Goal: Task Accomplishment & Management: Use online tool/utility

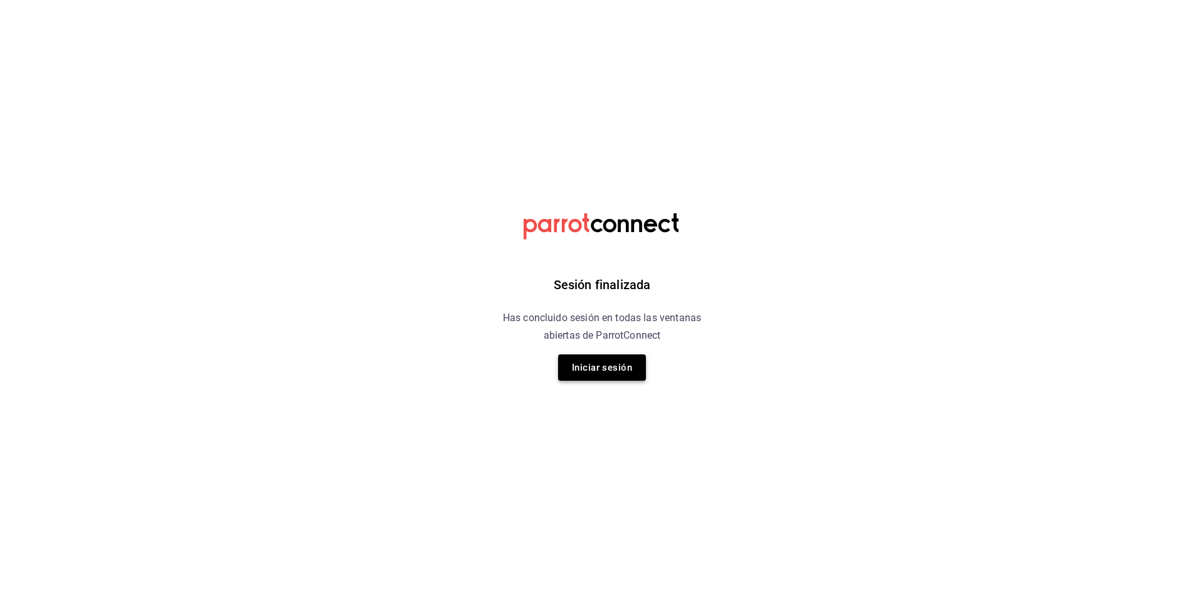
click at [605, 367] on button "Iniciar sesión" at bounding box center [602, 367] width 88 height 26
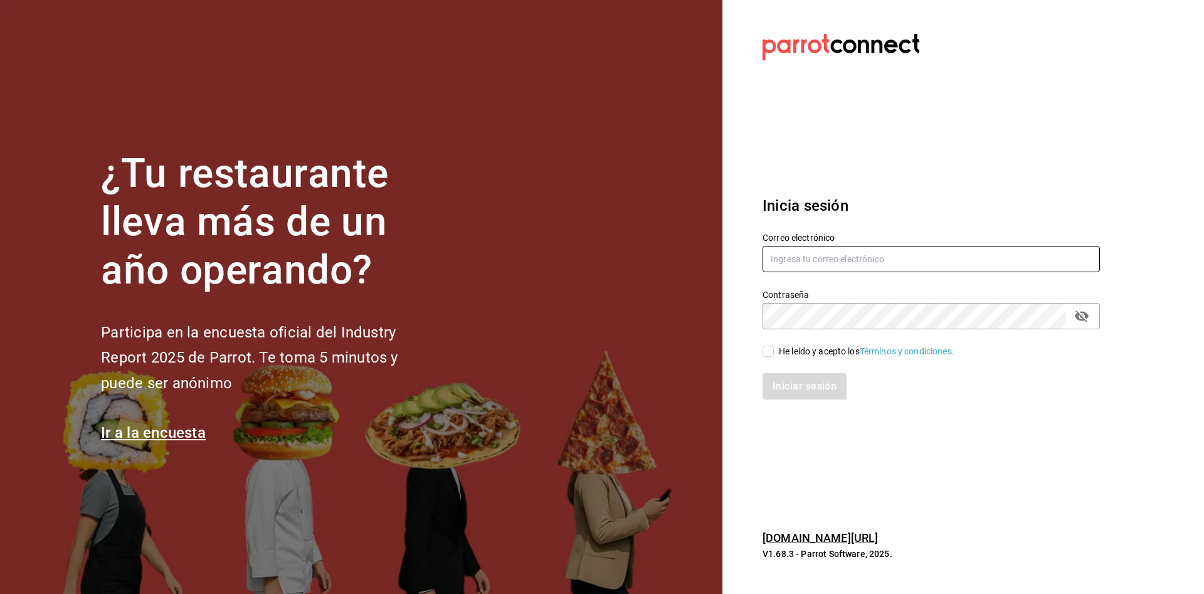
click at [860, 260] on input "text" at bounding box center [931, 259] width 337 height 26
type input "C"
type input "[EMAIL_ADDRESS][DOMAIN_NAME]"
click at [767, 351] on input "He leído y acepto los Términos y condiciones." at bounding box center [768, 351] width 11 height 11
checkbox input "true"
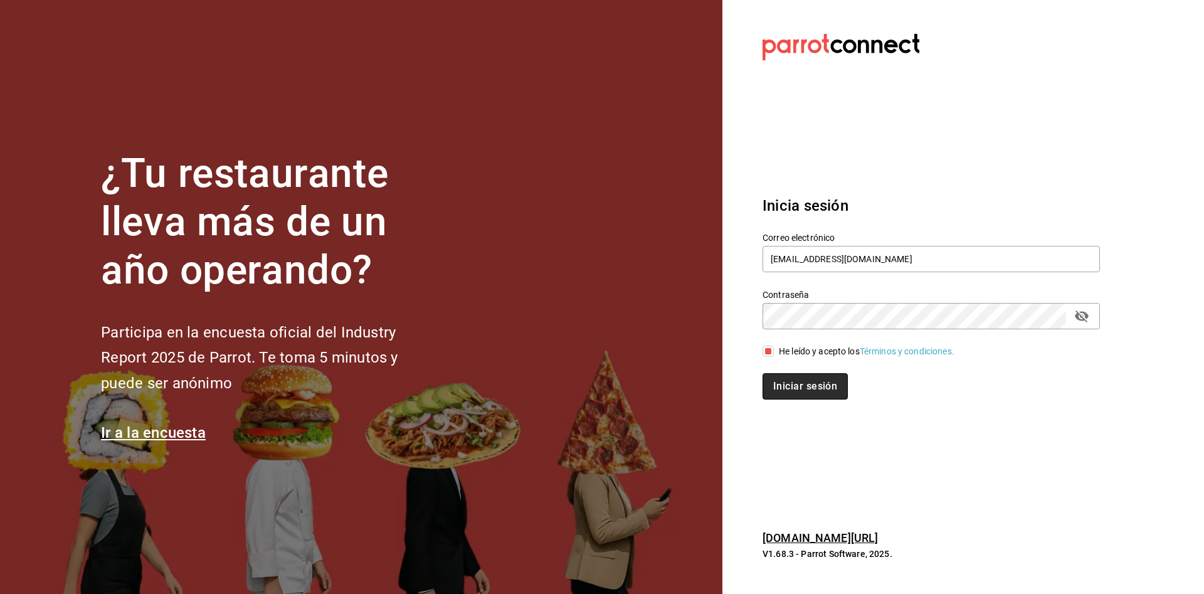
click at [793, 387] on button "Iniciar sesión" at bounding box center [805, 386] width 85 height 26
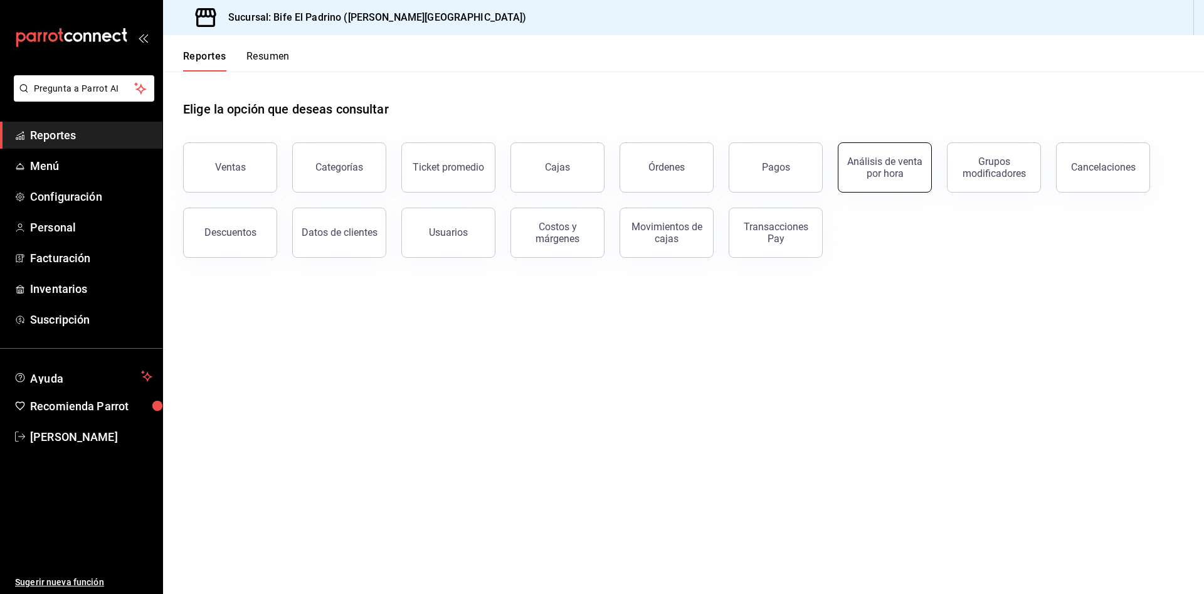
click at [882, 167] on div "Análisis de venta por hora" at bounding box center [885, 168] width 78 height 24
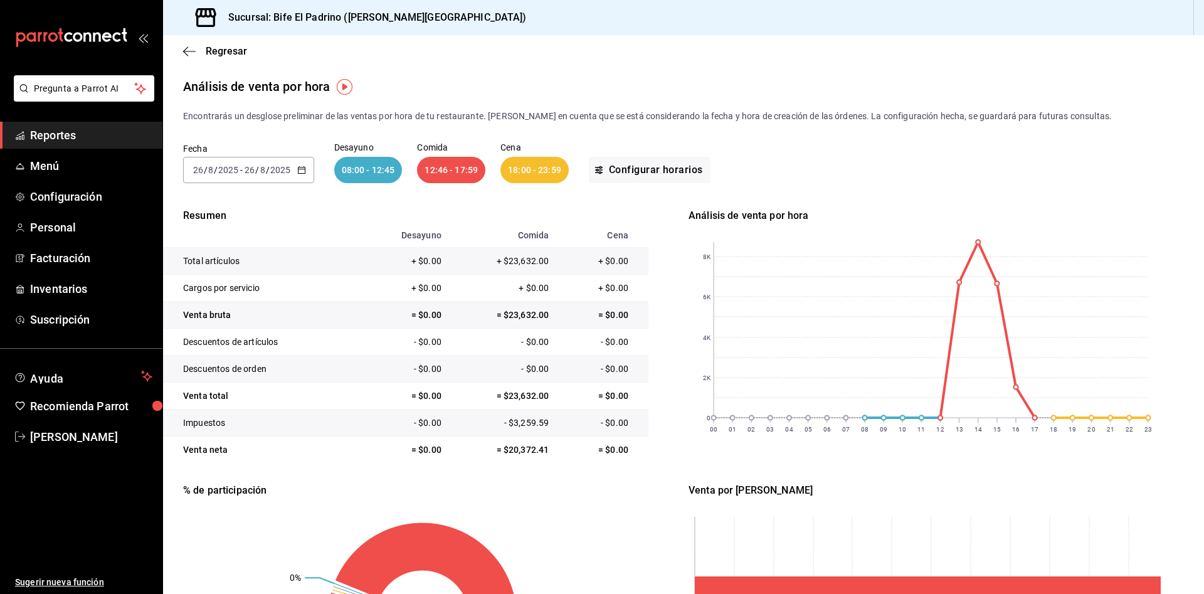
click at [305, 172] on icon "button" at bounding box center [301, 170] width 9 height 9
click at [245, 292] on span "Mes actual" at bounding box center [242, 292] width 97 height 13
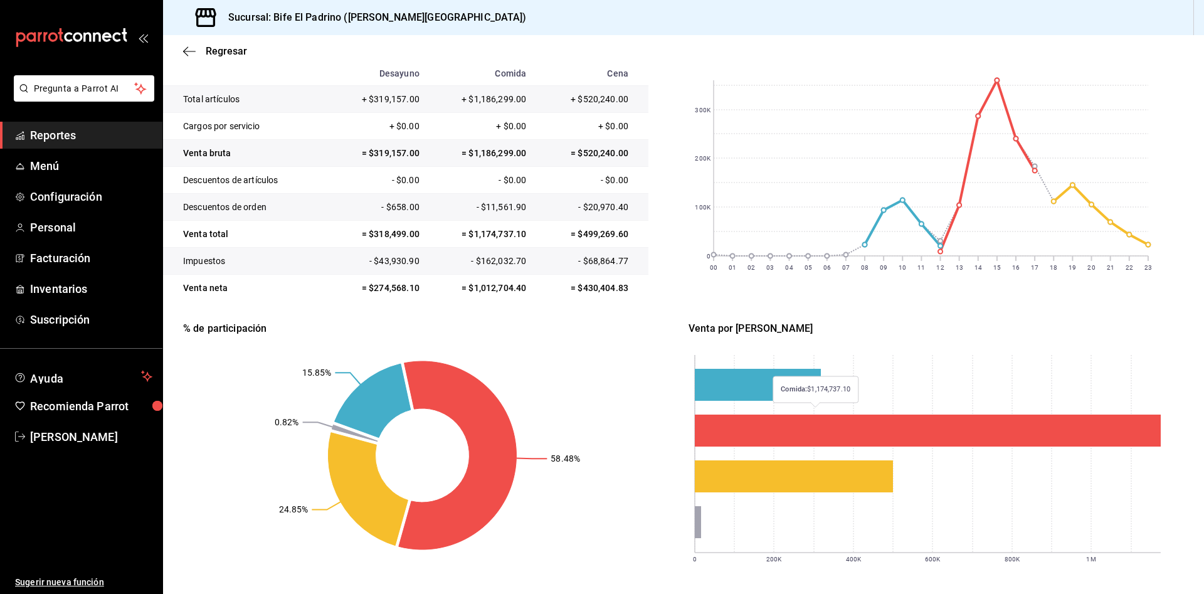
scroll to position [158, 0]
